Goal: Use online tool/utility: Use online tool/utility

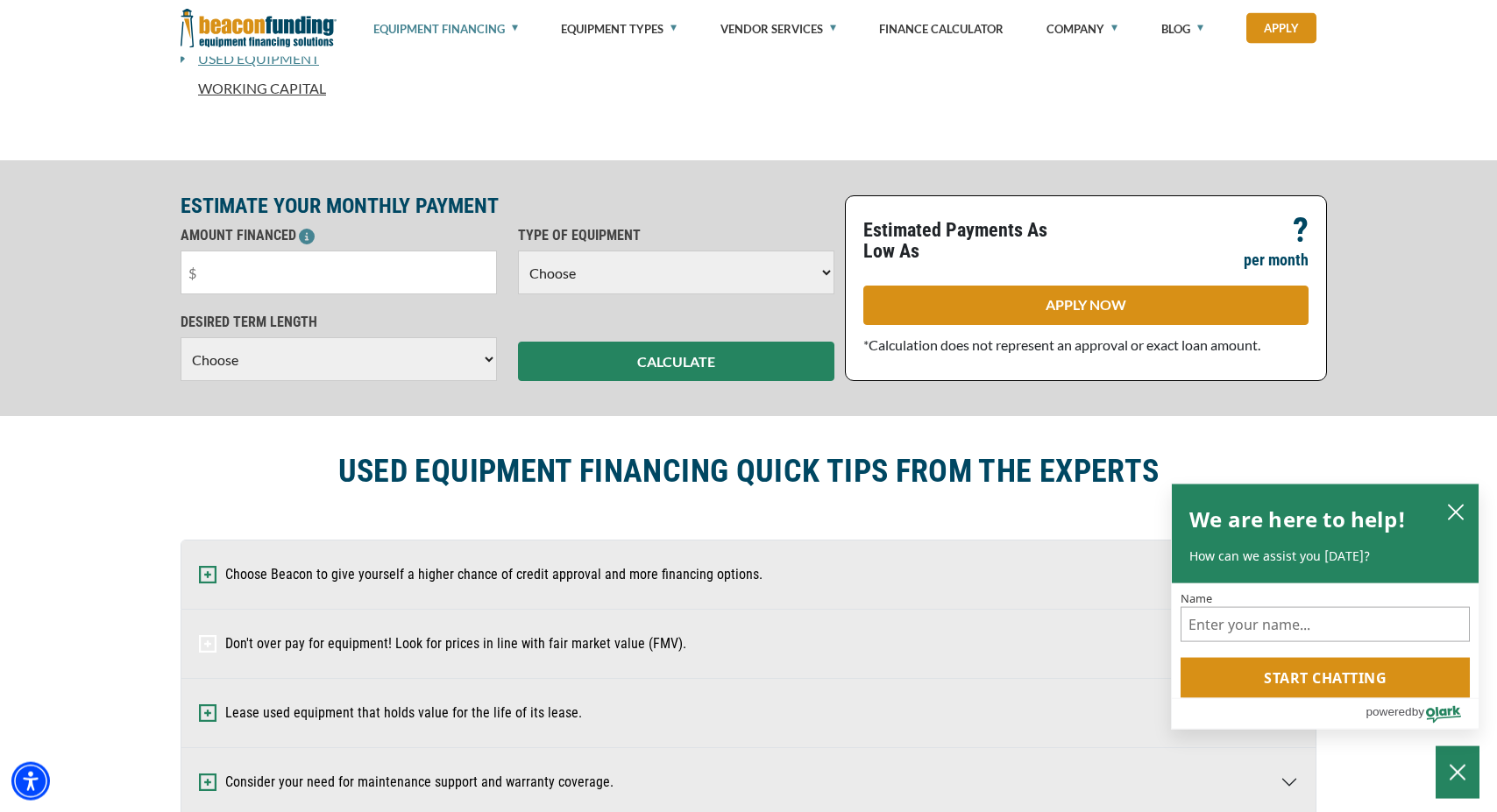
scroll to position [625, 0]
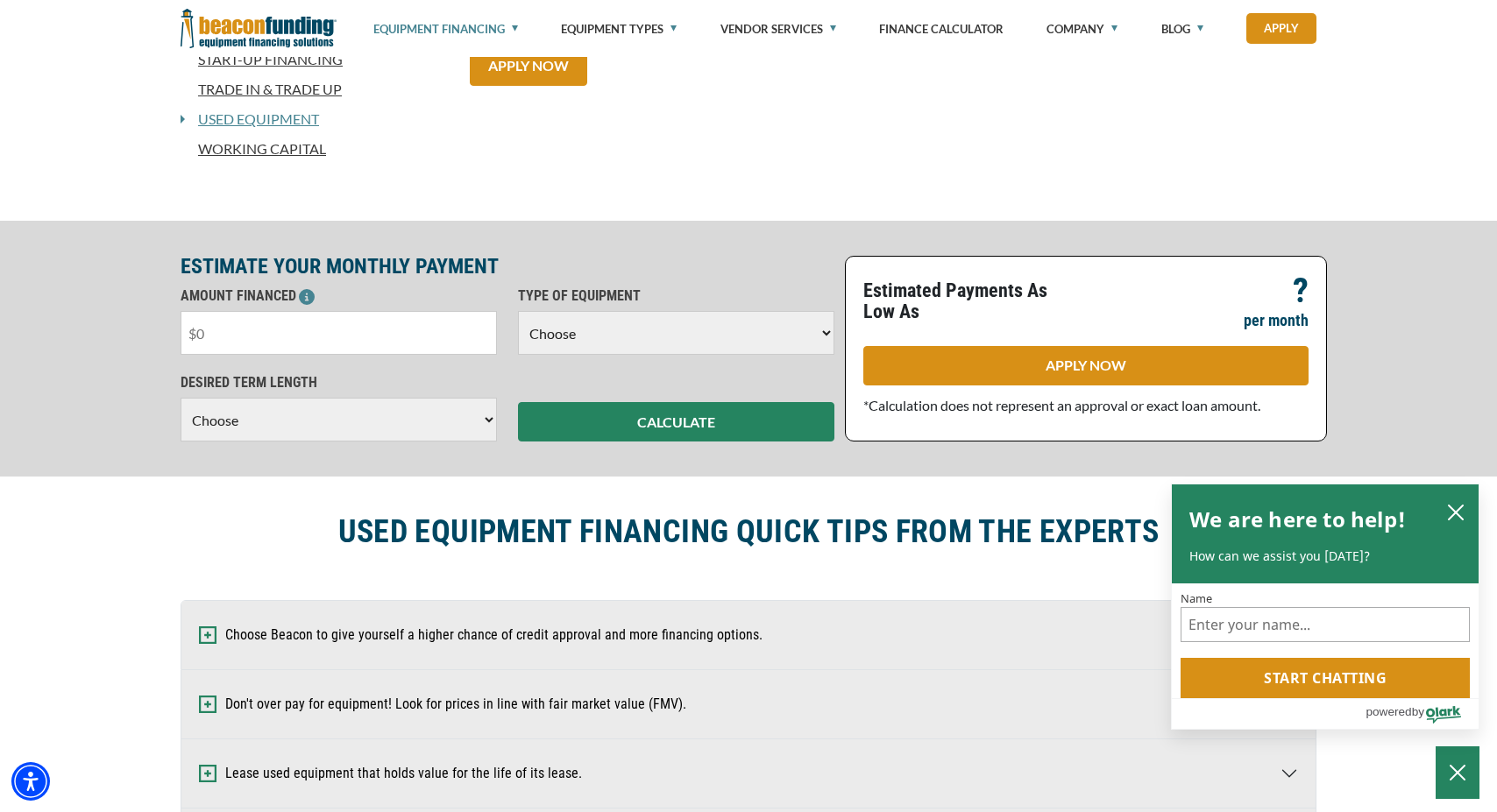
click at [300, 339] on input "text" at bounding box center [338, 333] width 316 height 44
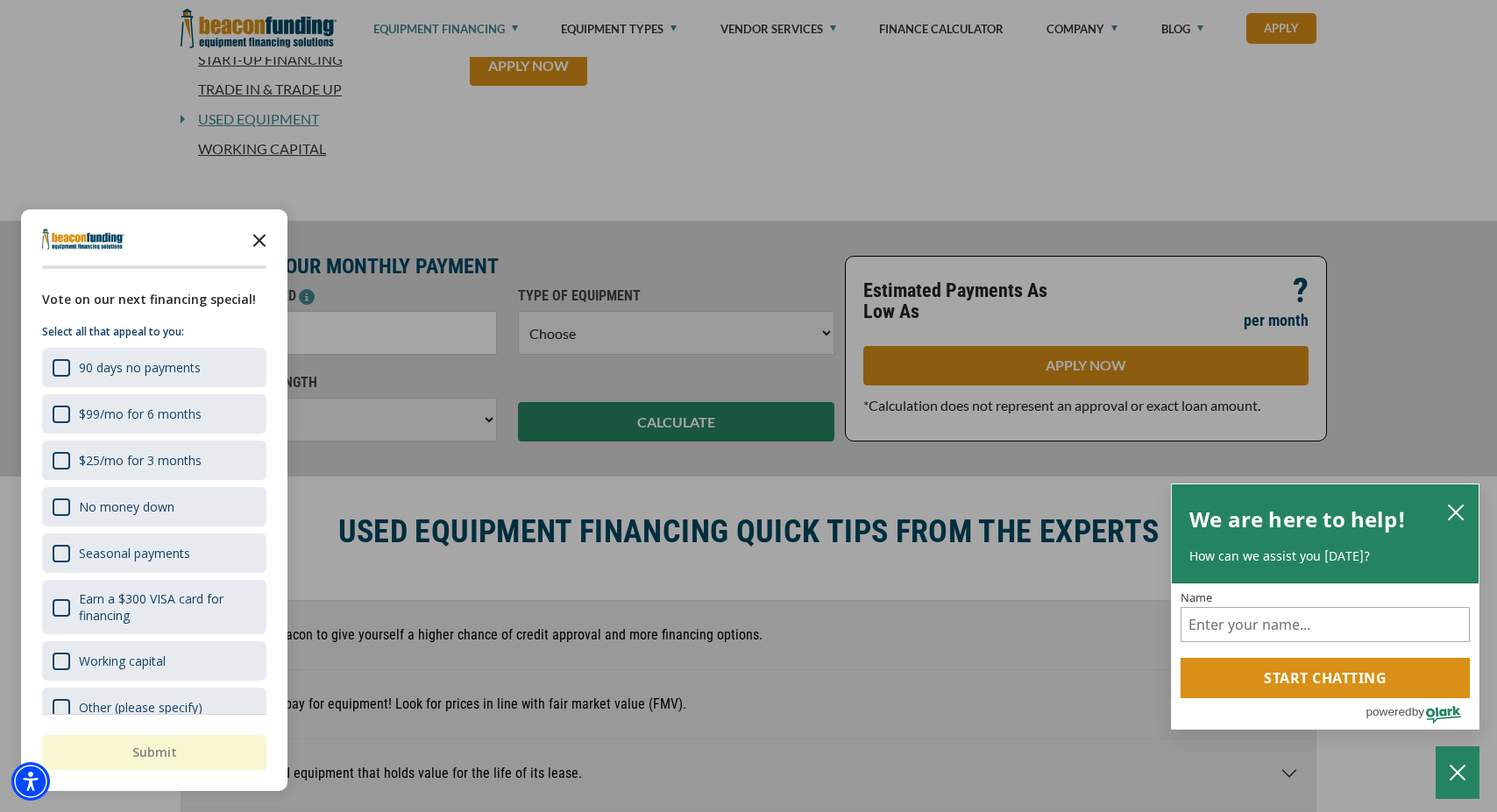
click at [254, 240] on icon "Close the survey" at bounding box center [259, 239] width 35 height 35
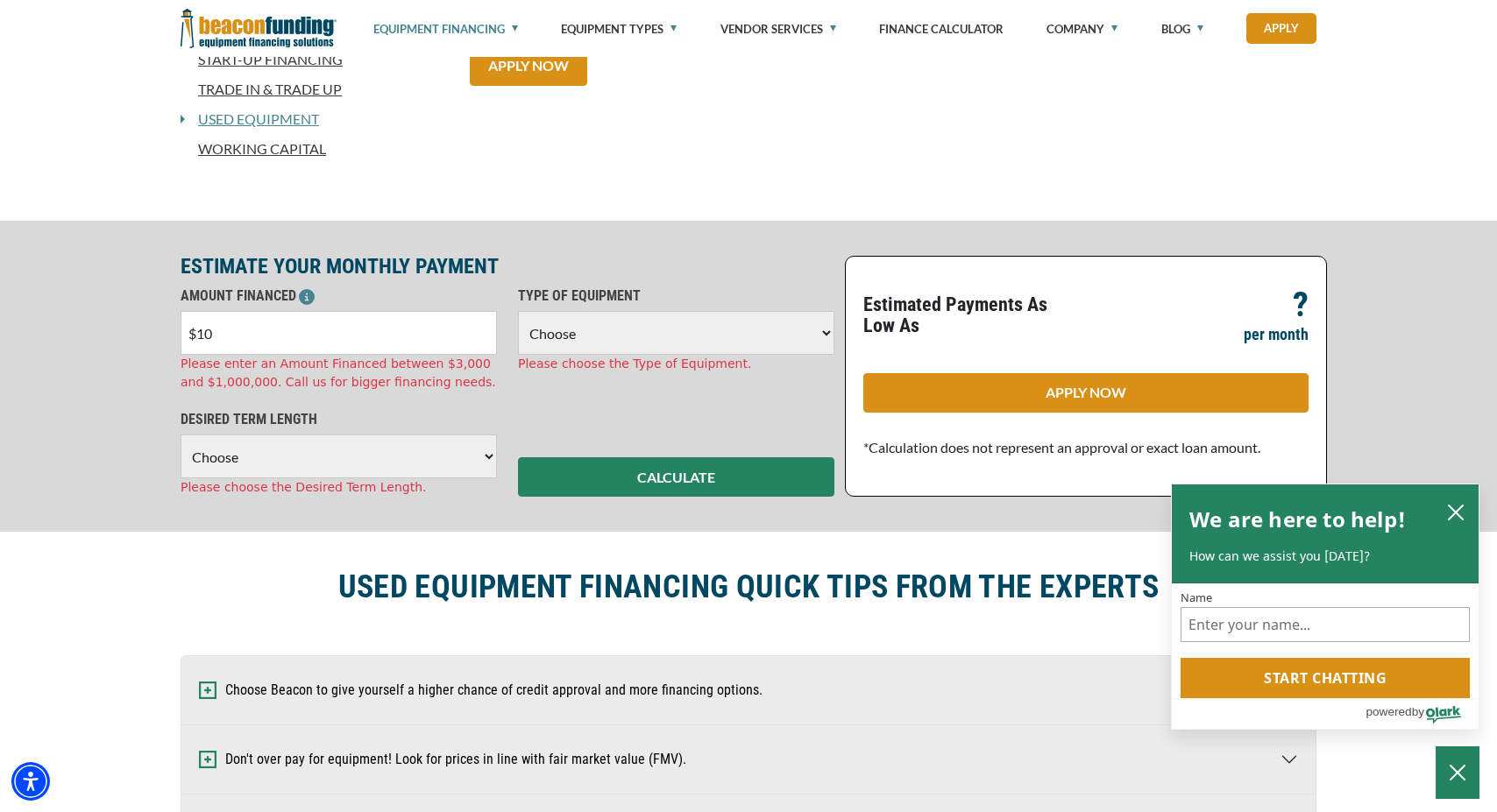
drag, startPoint x: 238, startPoint y: 330, endPoint x: 144, endPoint y: 322, distance: 94.3
click at [181, 322] on input "$10" at bounding box center [338, 333] width 316 height 44
type input "$10,000"
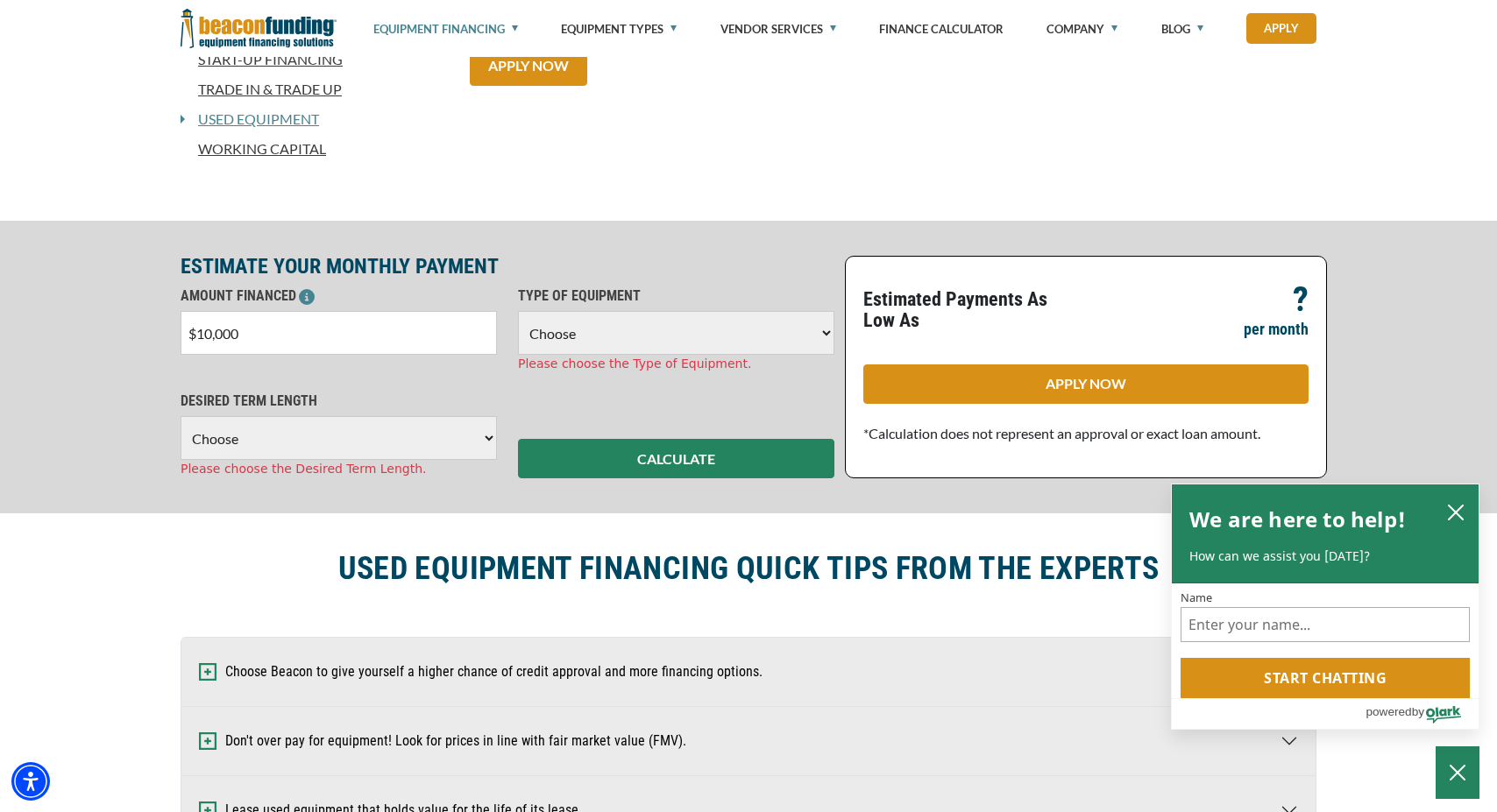
select select "18"
click option "Backhoe" at bounding box center [0, 0] width 0 height 0
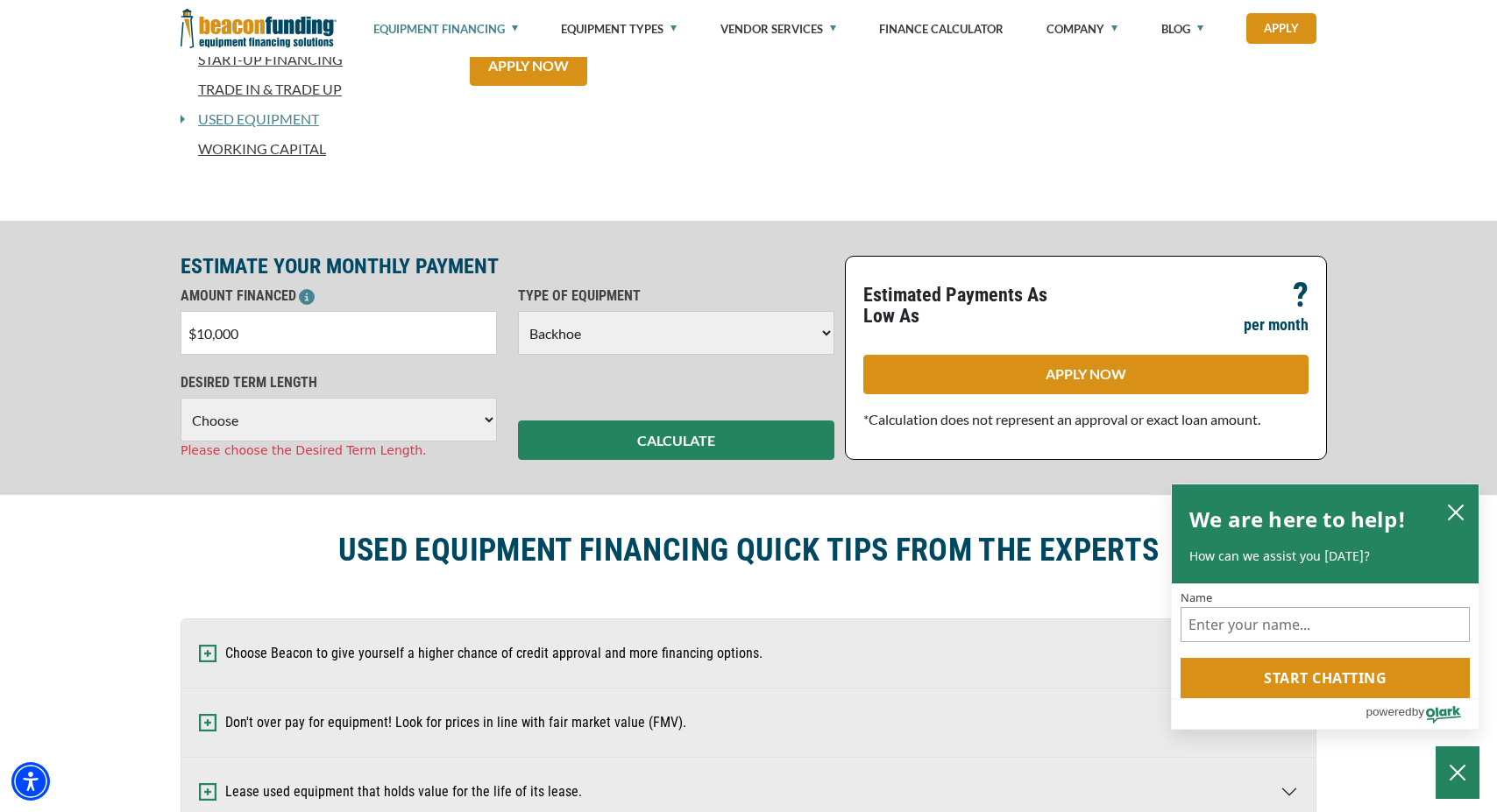
click at [181, 398] on select "Choose 36 Months 48 Months 60 Months" at bounding box center [338, 420] width 316 height 44
select select "60"
click option "60 Months" at bounding box center [0, 0] width 0 height 0
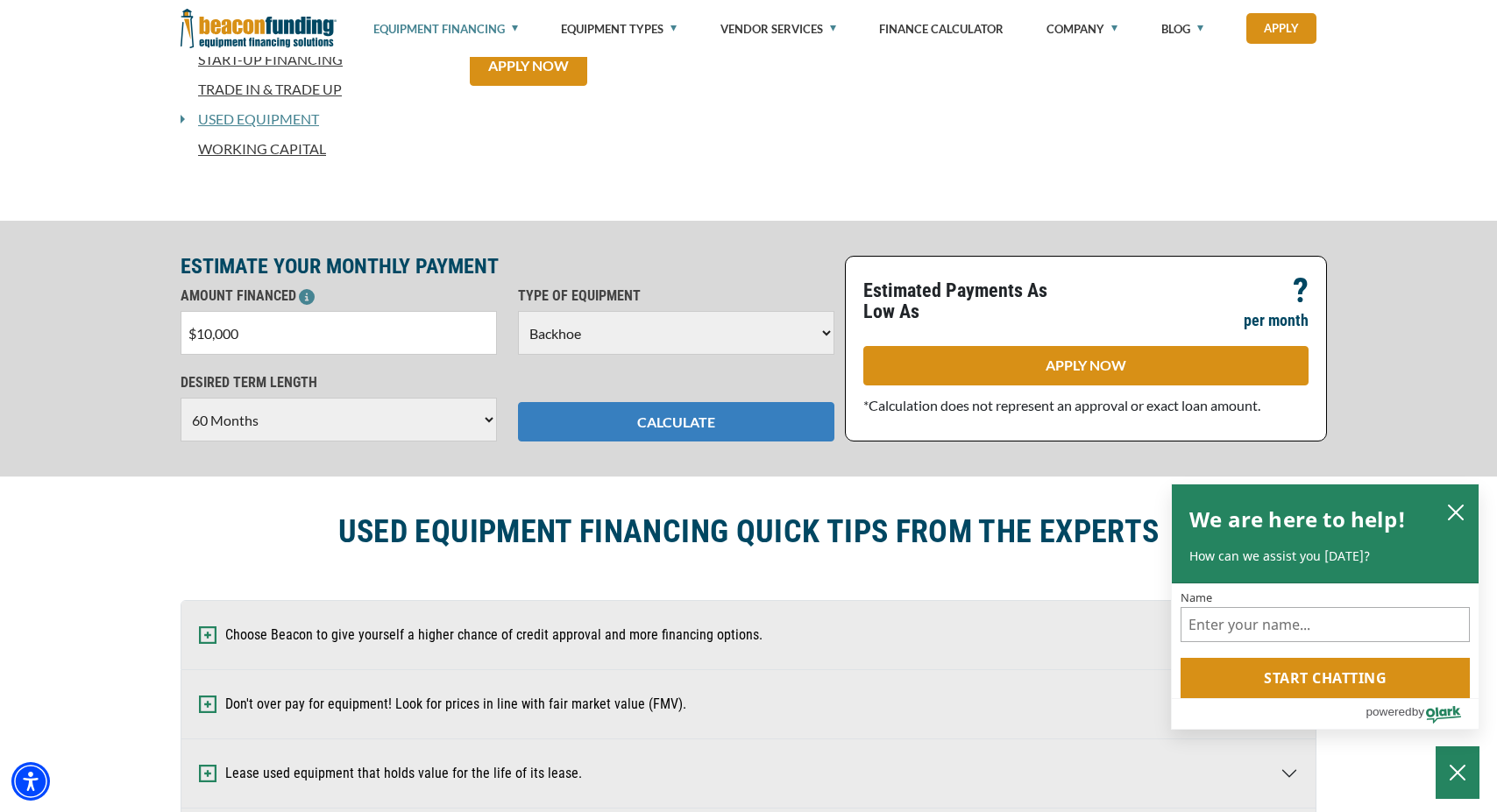
click at [604, 434] on button "CALCULATE" at bounding box center [676, 421] width 316 height 39
